Goal: Task Accomplishment & Management: Use online tool/utility

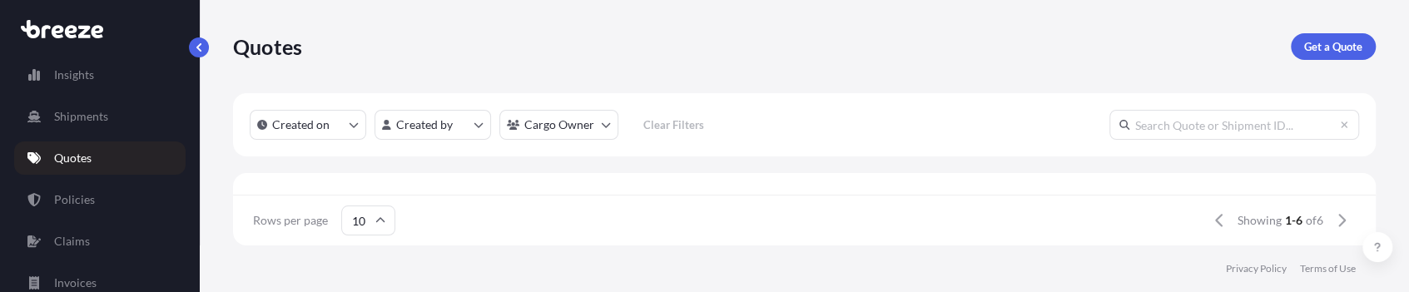
scroll to position [9, 1129]
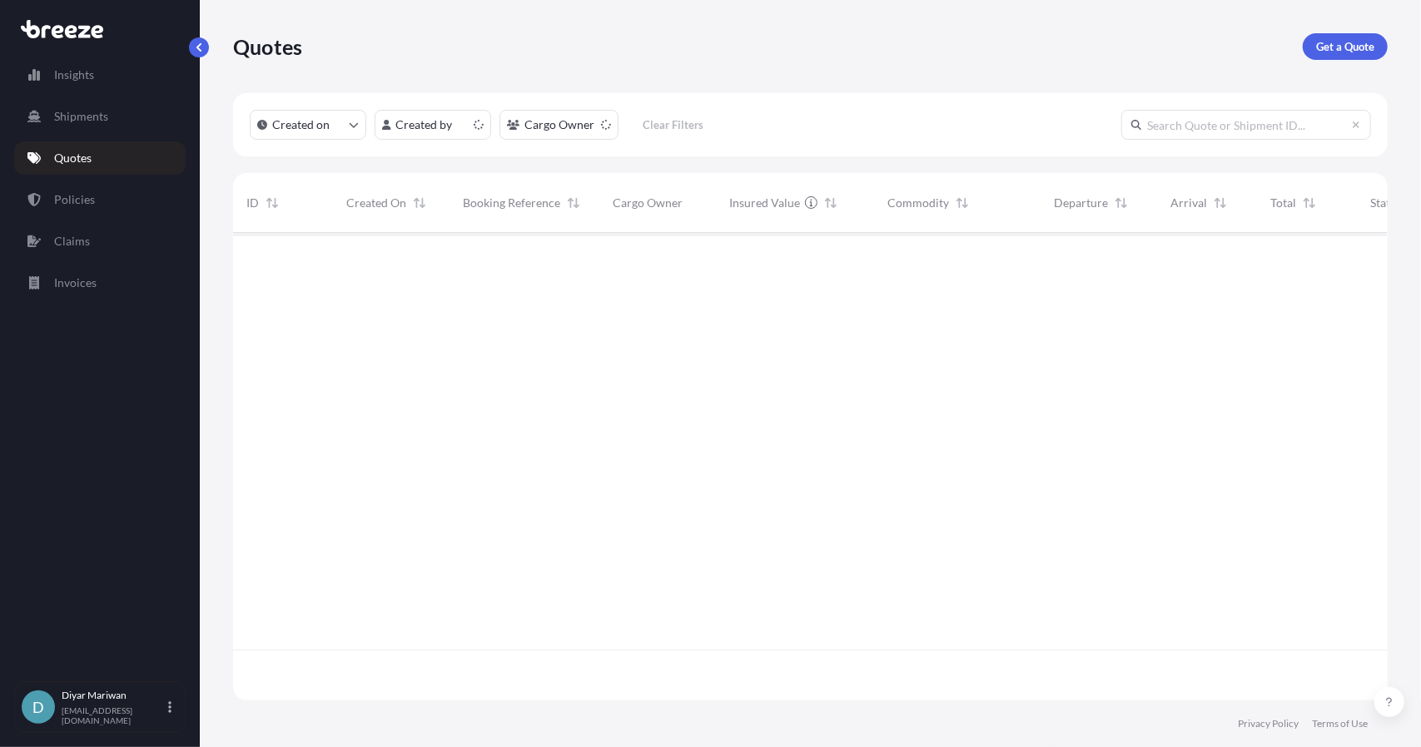
scroll to position [464, 1142]
